Goal: Check status: Check status

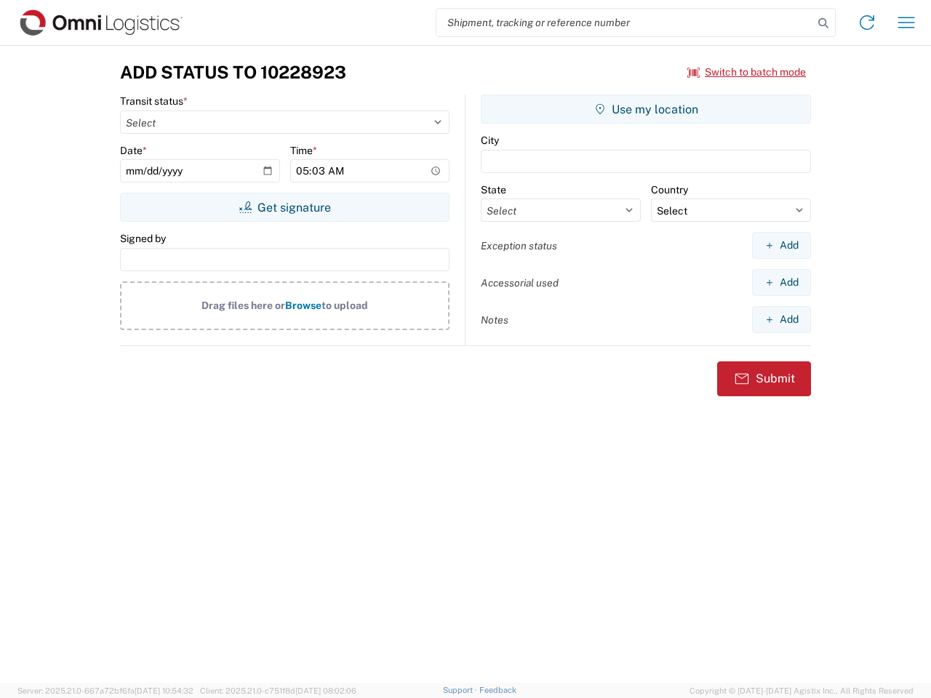
click at [625, 23] on input "search" at bounding box center [624, 23] width 377 height 28
click at [823, 23] on icon at bounding box center [823, 23] width 20 height 20
click at [867, 23] on icon at bounding box center [866, 22] width 23 height 23
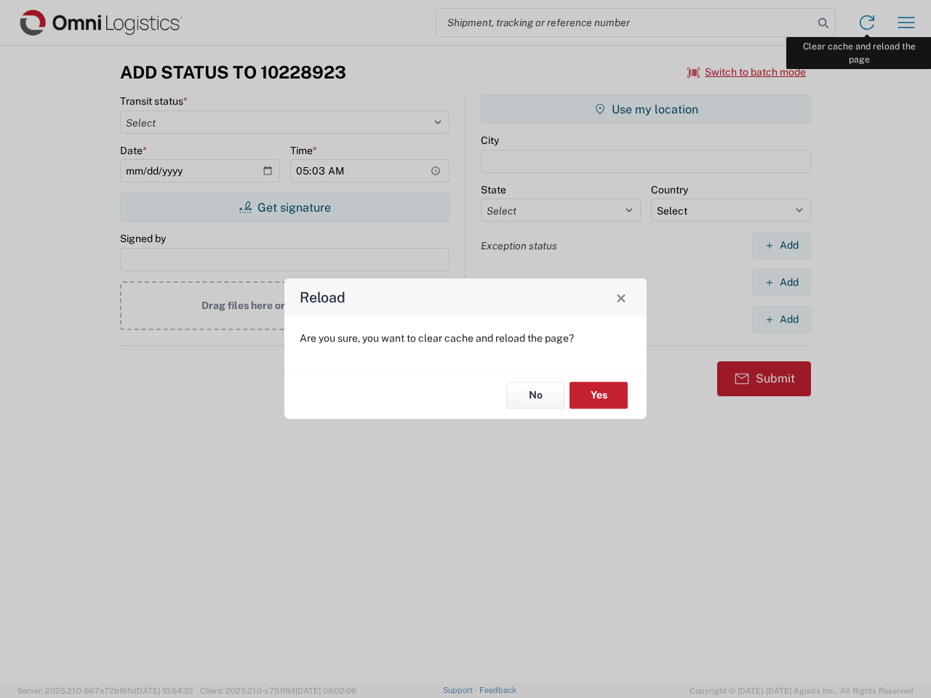
click at [906, 23] on div "Reload Are you sure, you want to clear cache and reload the page? No Yes" at bounding box center [465, 349] width 931 height 698
click at [747, 72] on div "Reload Are you sure, you want to clear cache and reload the page? No Yes" at bounding box center [465, 349] width 931 height 698
click at [284, 207] on div "Reload Are you sure, you want to clear cache and reload the page? No Yes" at bounding box center [465, 349] width 931 height 698
click at [646, 109] on div "Reload Are you sure, you want to clear cache and reload the page? No Yes" at bounding box center [465, 349] width 931 height 698
click at [781, 245] on div "Reload Are you sure, you want to clear cache and reload the page? No Yes" at bounding box center [465, 349] width 931 height 698
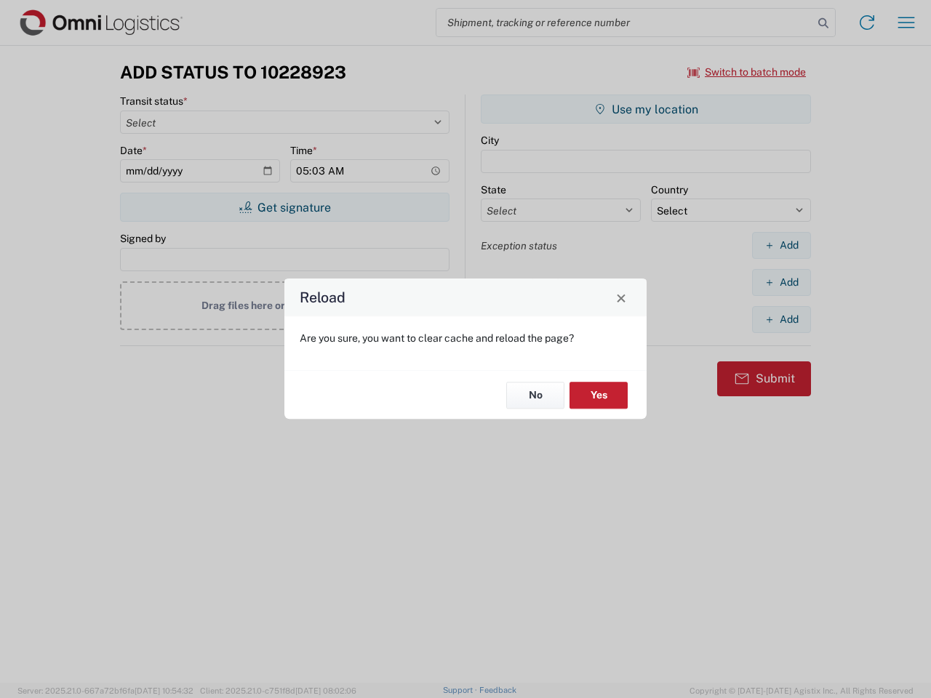
click at [781, 282] on div "Reload Are you sure, you want to clear cache and reload the page? No Yes" at bounding box center [465, 349] width 931 height 698
click at [781, 319] on div "Reload Are you sure, you want to clear cache and reload the page? No Yes" at bounding box center [465, 349] width 931 height 698
